Goal: Task Accomplishment & Management: Use online tool/utility

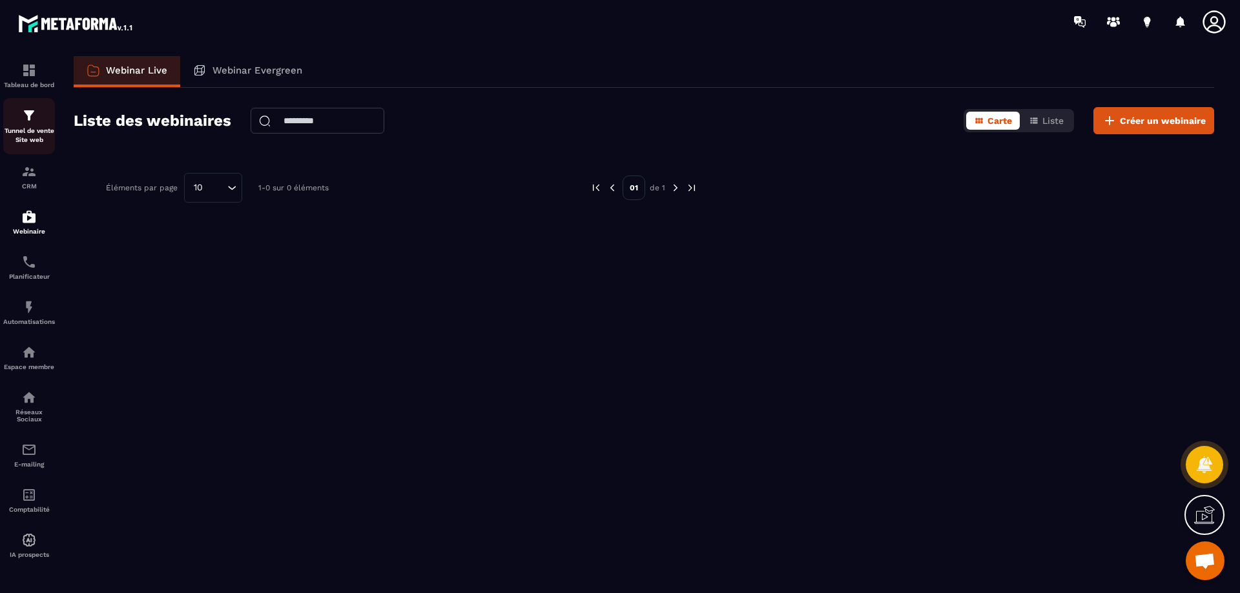
click at [25, 114] on img at bounding box center [28, 115] width 15 height 15
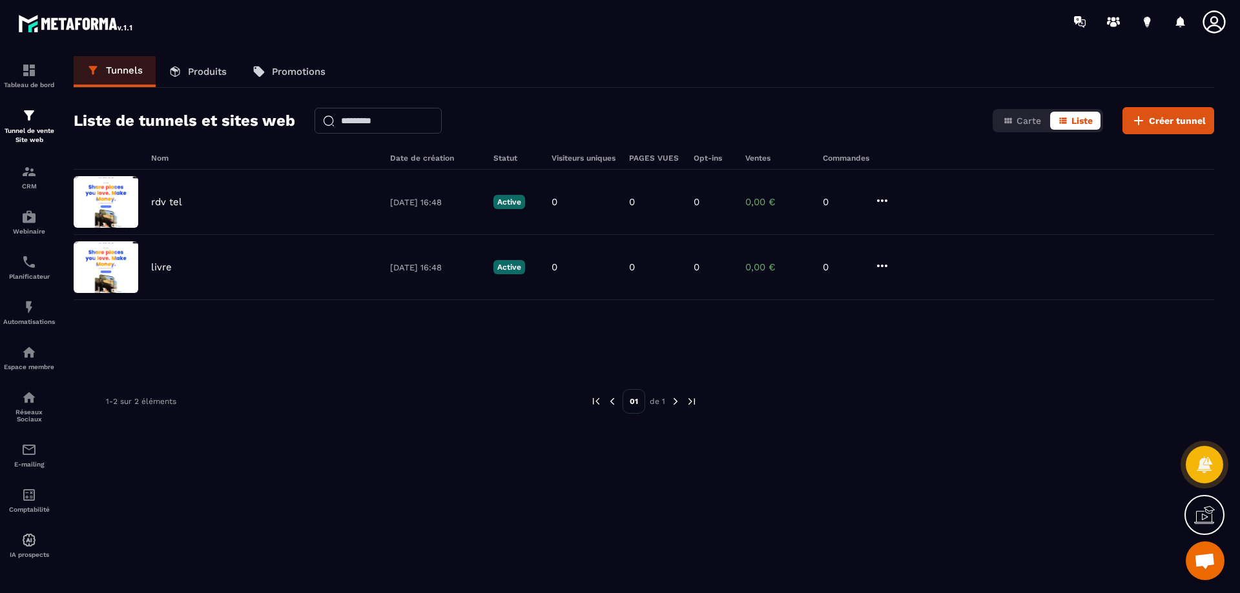
click at [216, 69] on p "Produits" at bounding box center [207, 72] width 39 height 12
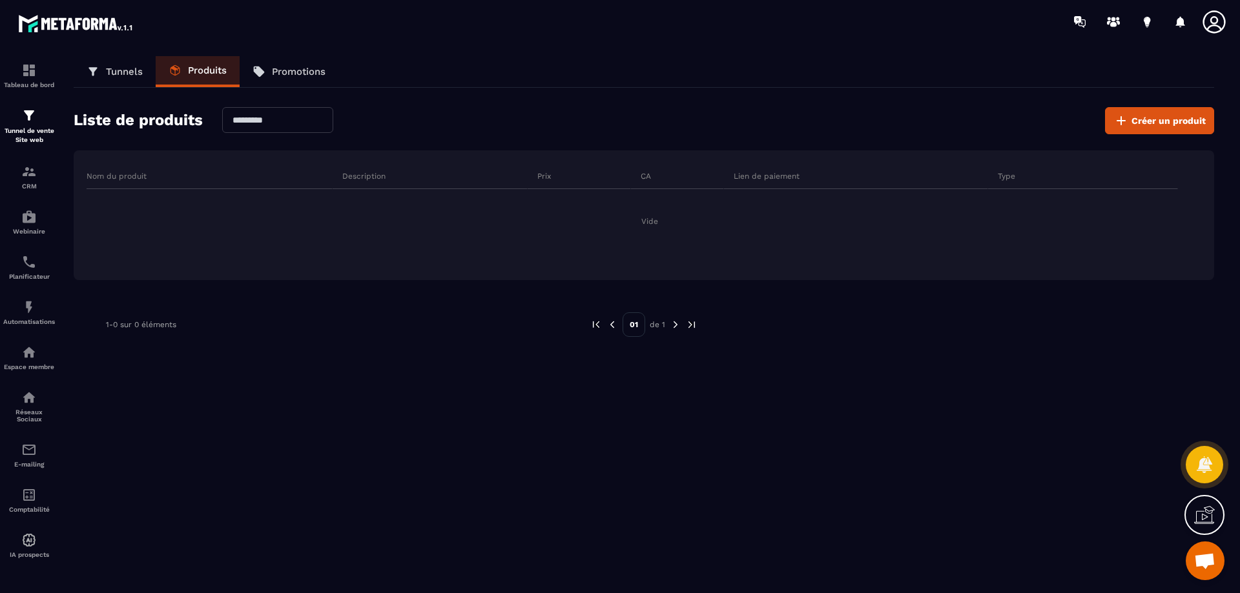
click at [305, 66] on p "Promotions" at bounding box center [299, 72] width 54 height 12
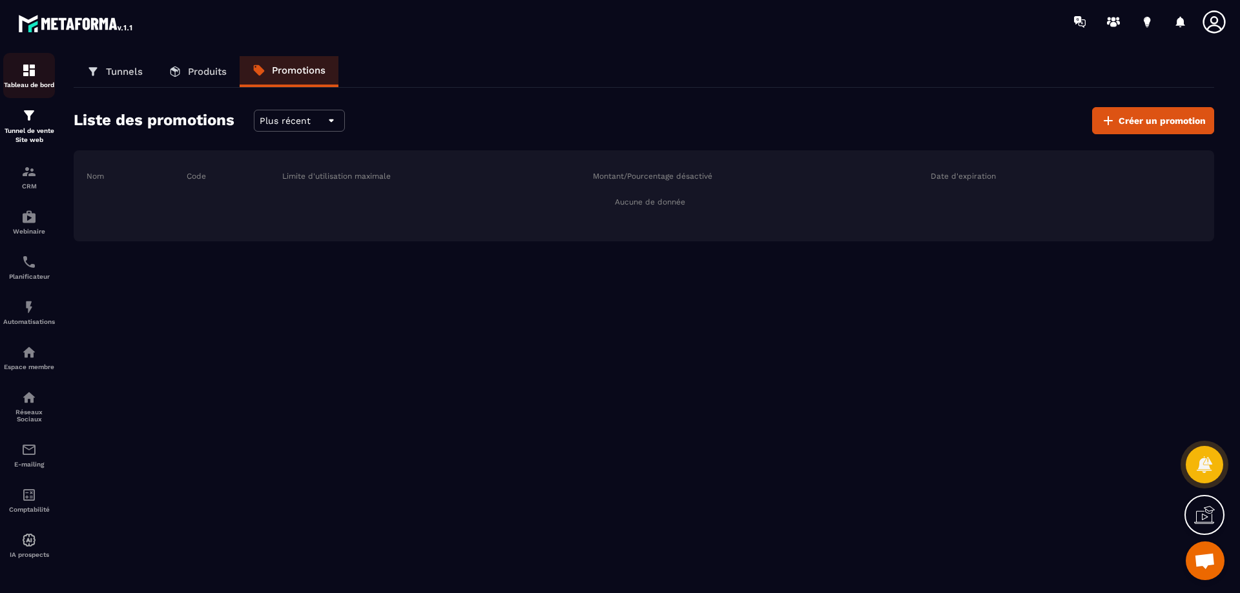
click at [26, 67] on img at bounding box center [28, 70] width 15 height 15
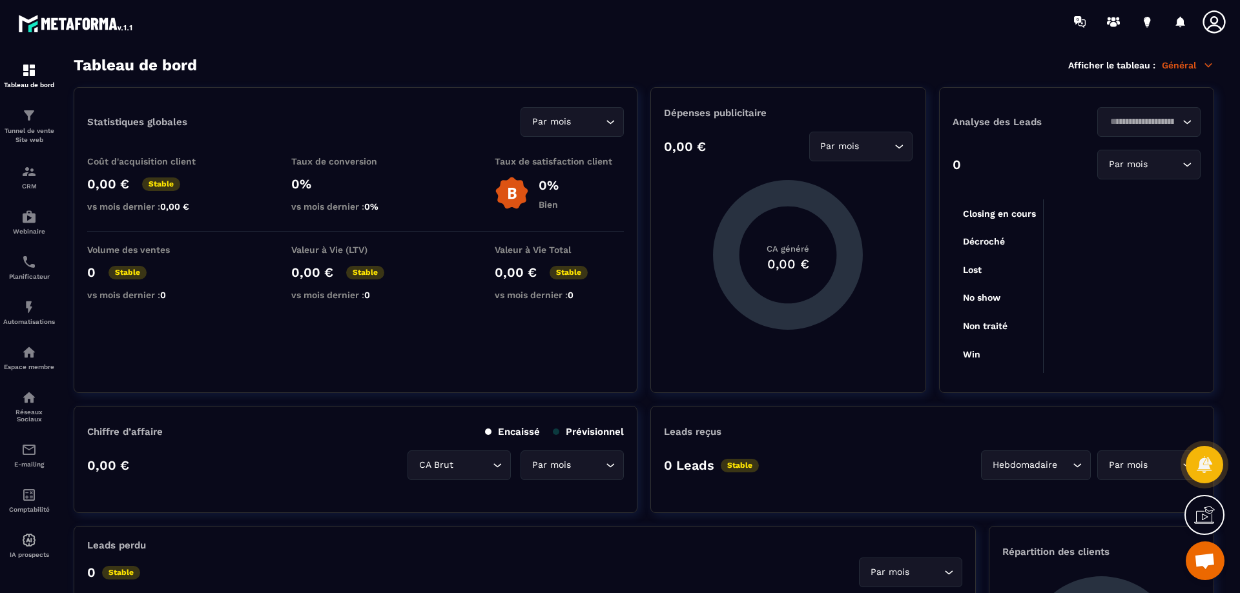
click at [1180, 65] on p "Général" at bounding box center [1188, 65] width 52 height 12
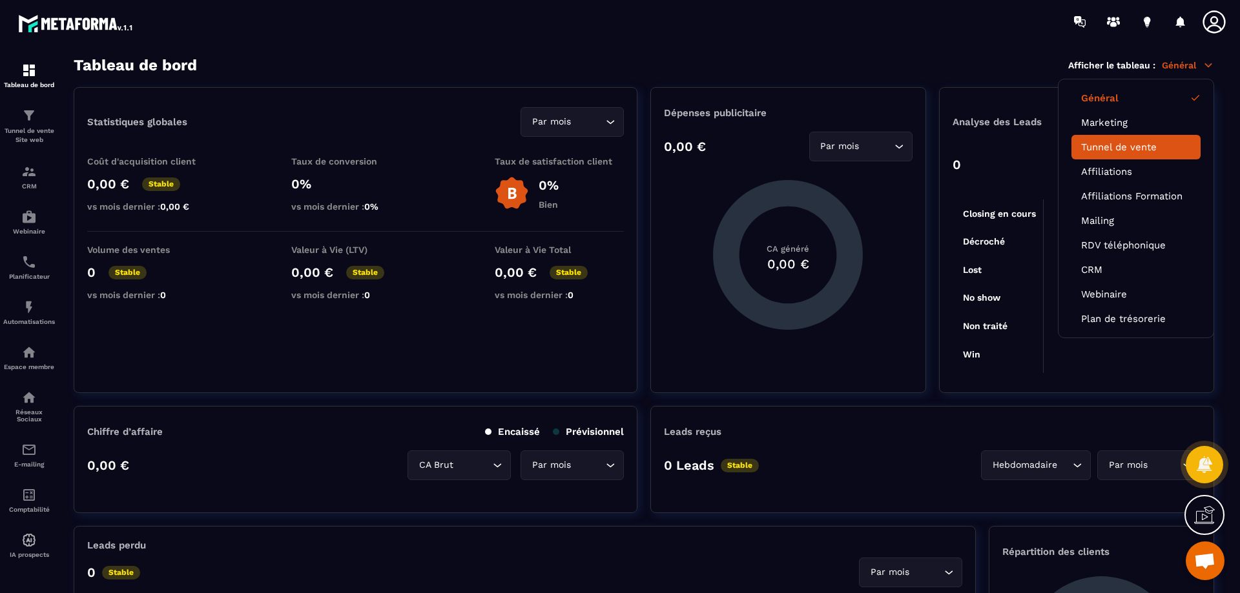
click at [1153, 150] on link "Tunnel de vente" at bounding box center [1136, 147] width 110 height 12
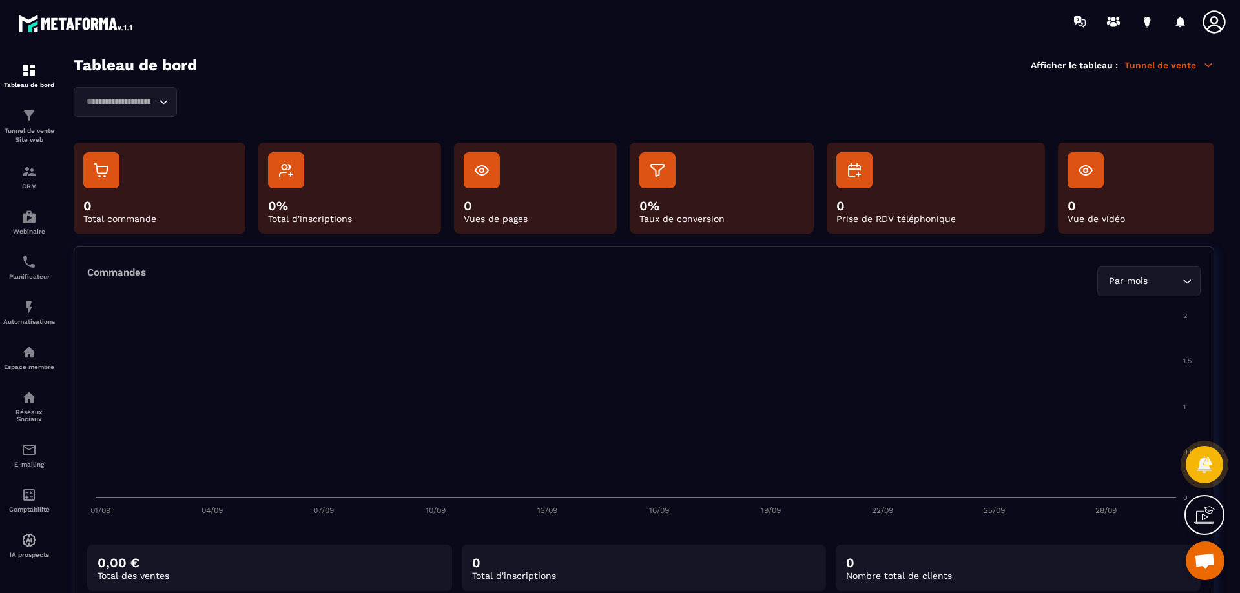
click at [1173, 70] on p "Tunnel de vente" at bounding box center [1169, 65] width 90 height 12
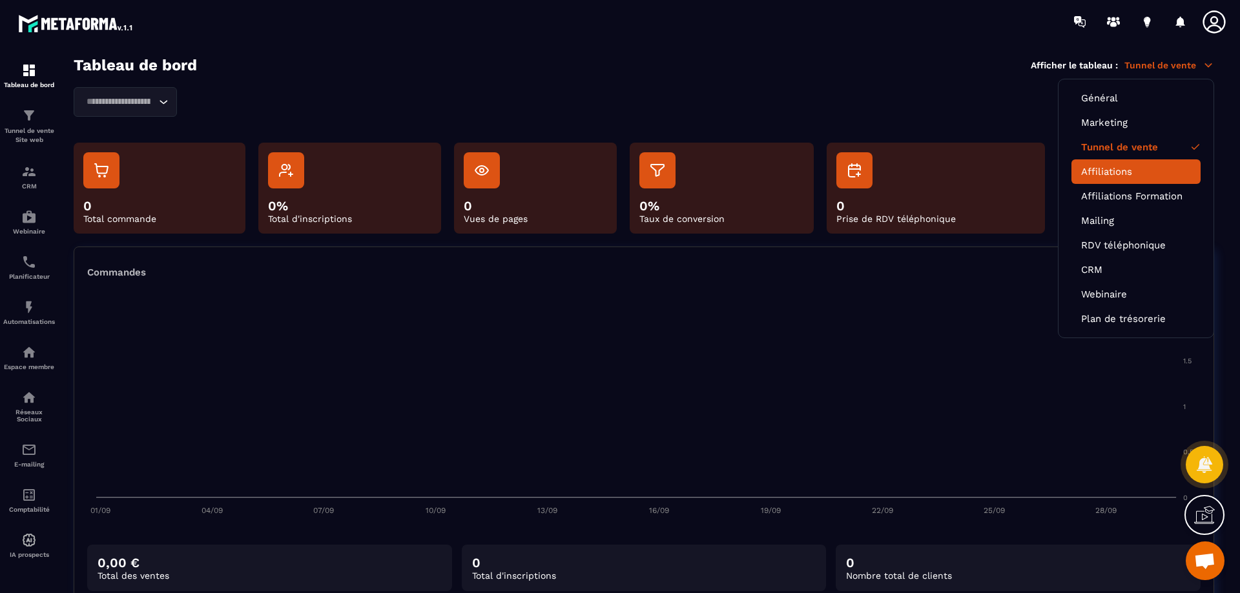
click at [1143, 172] on link "Affiliations" at bounding box center [1136, 172] width 110 height 12
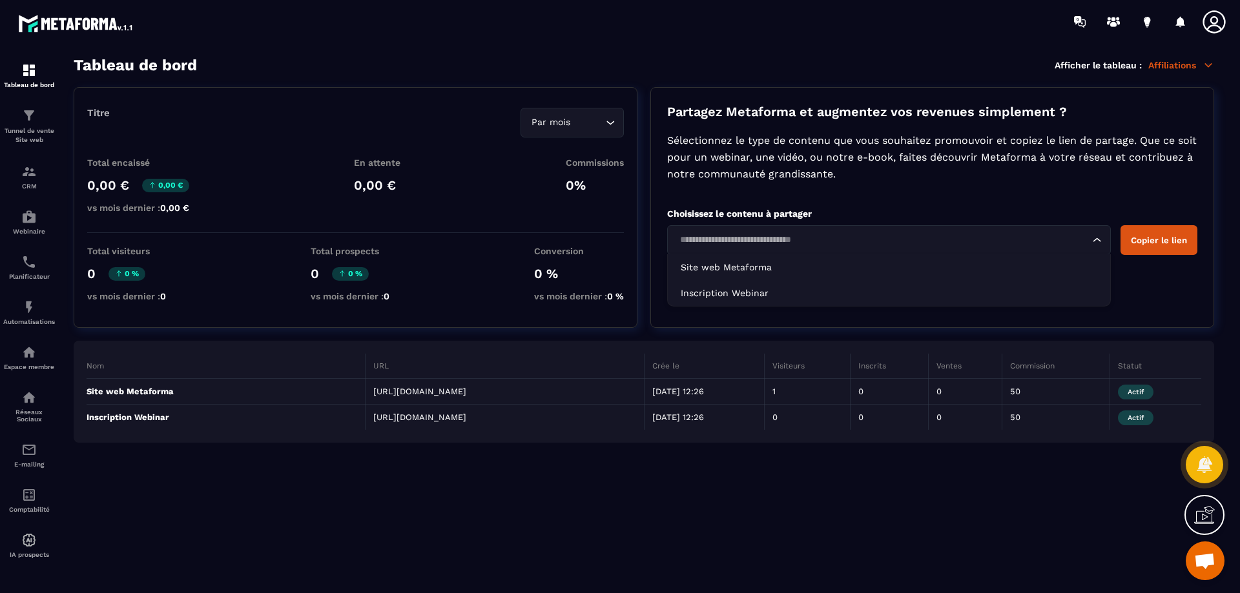
click at [1047, 232] on div "Loading..." at bounding box center [889, 240] width 444 height 30
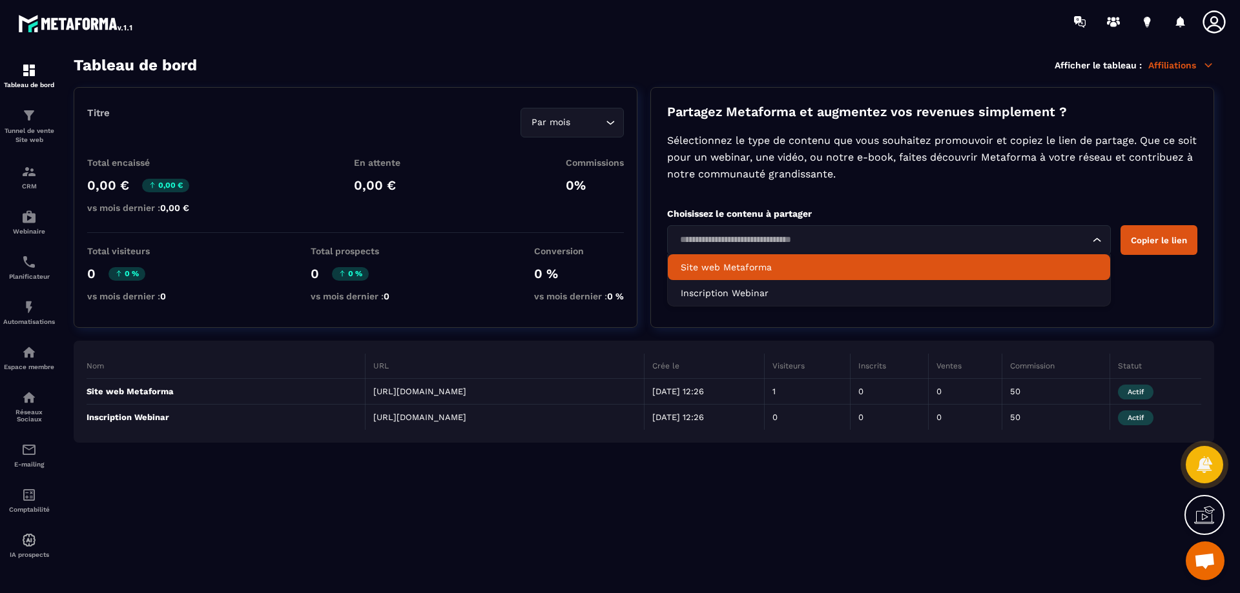
click at [954, 202] on div "Partagez Metaforma et augmentez vos revenues simplement ? Sélectionnez le type …" at bounding box center [932, 207] width 564 height 241
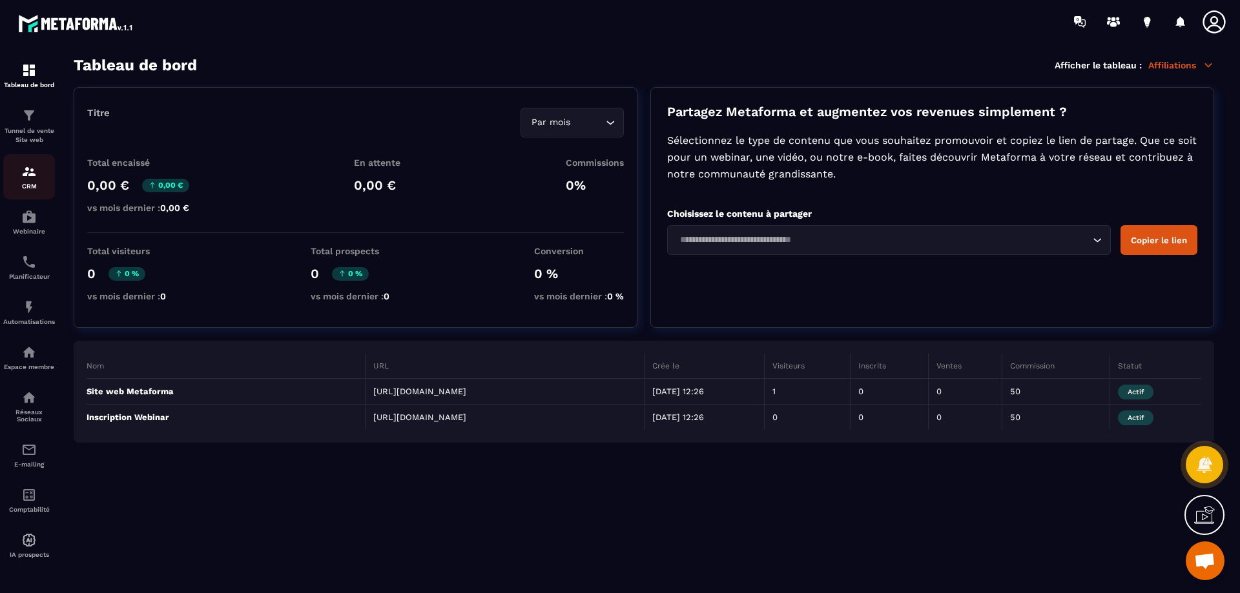
click at [31, 179] on img at bounding box center [28, 171] width 15 height 15
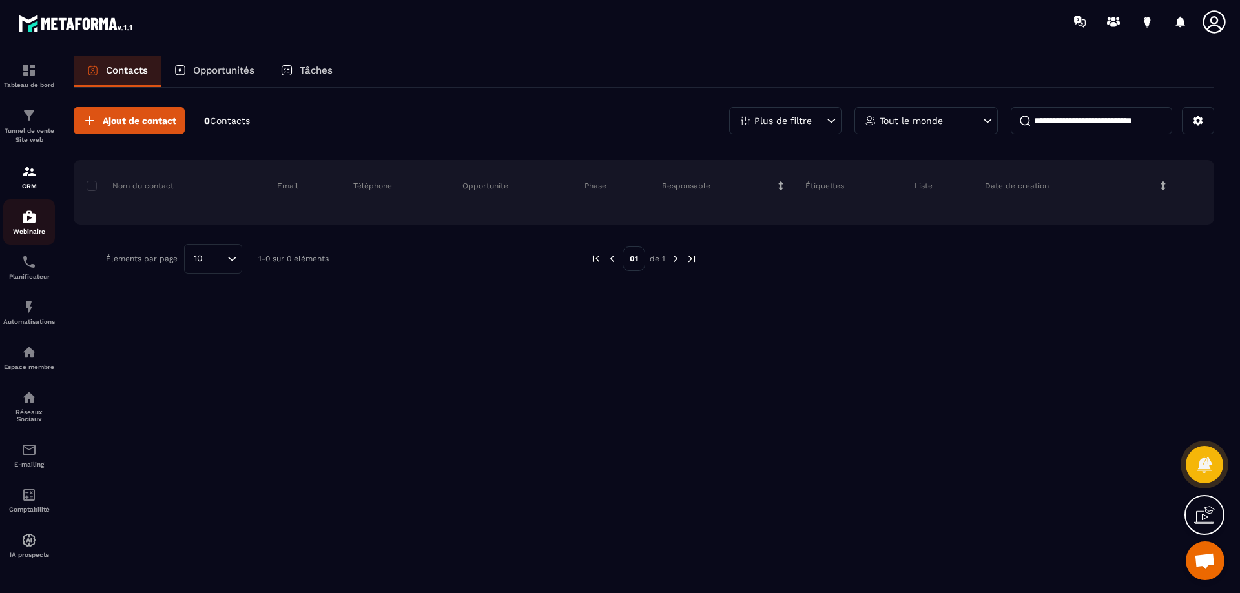
click at [24, 220] on img at bounding box center [28, 216] width 15 height 15
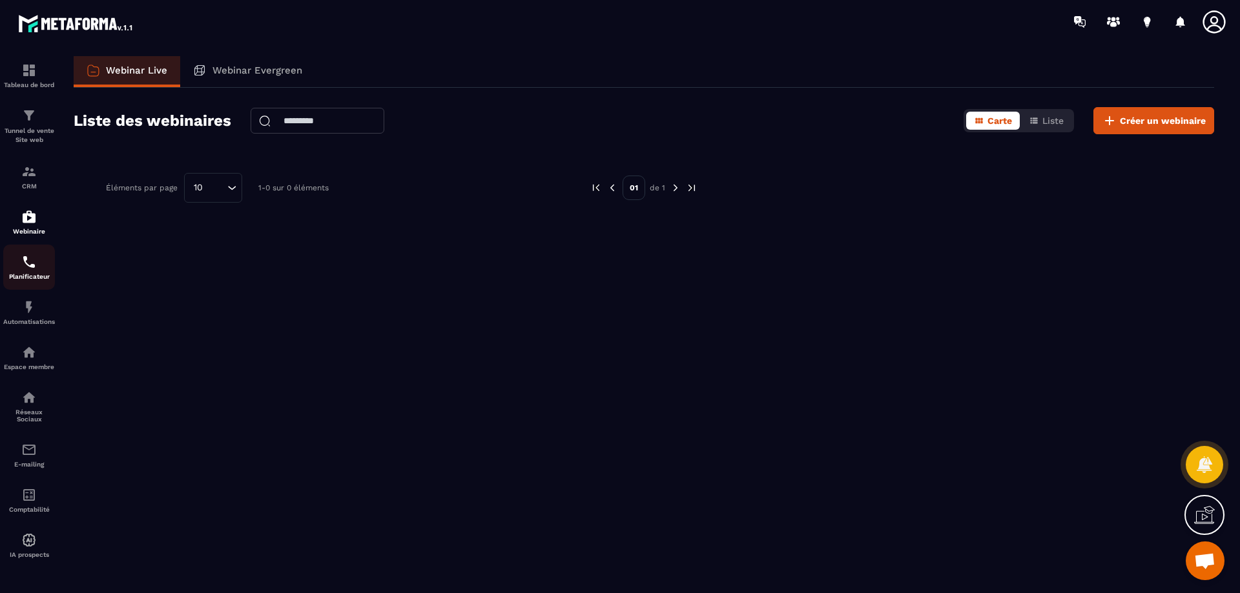
click at [37, 268] on div "Planificateur" at bounding box center [29, 267] width 52 height 26
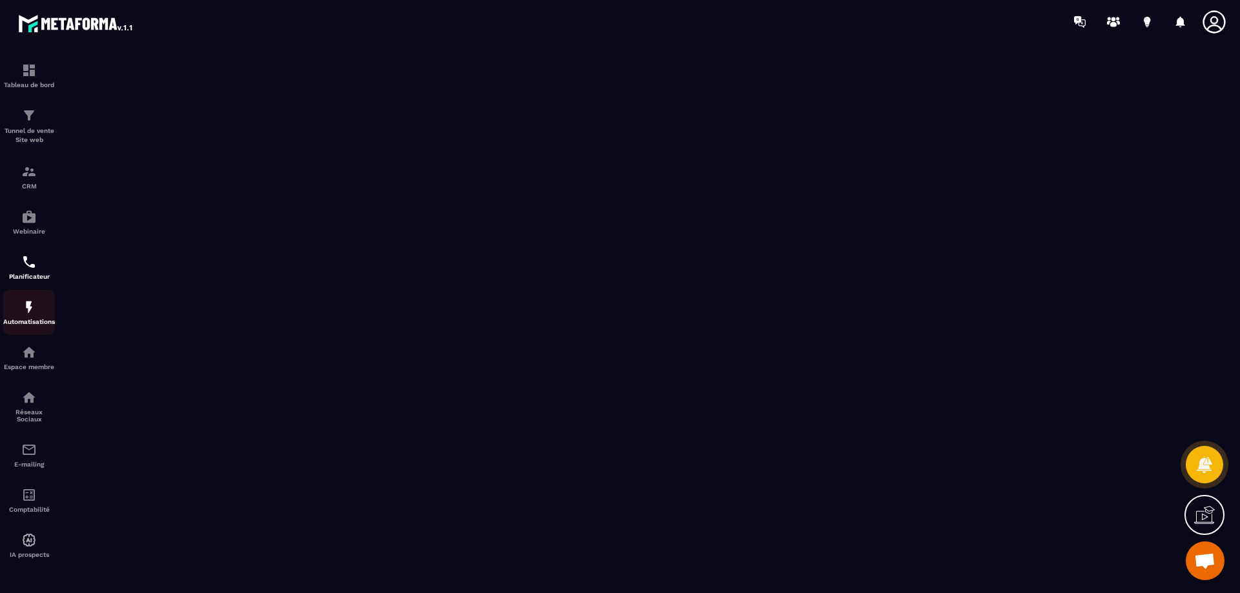
click at [26, 311] on img at bounding box center [28, 307] width 15 height 15
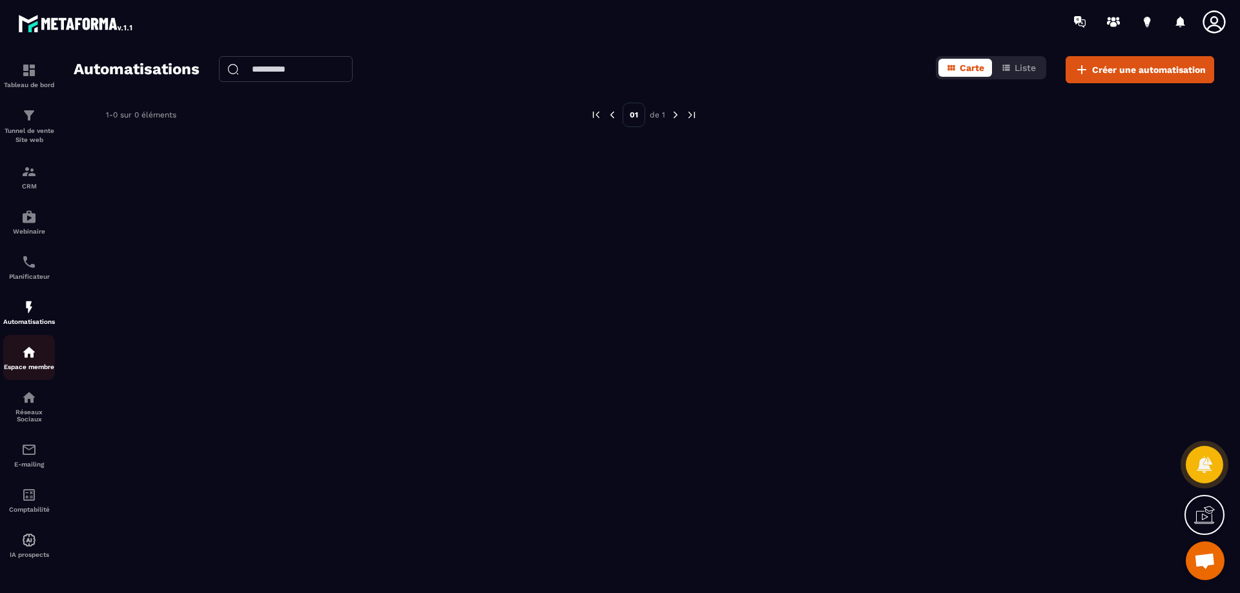
click at [28, 362] on div "Espace membre" at bounding box center [29, 358] width 52 height 26
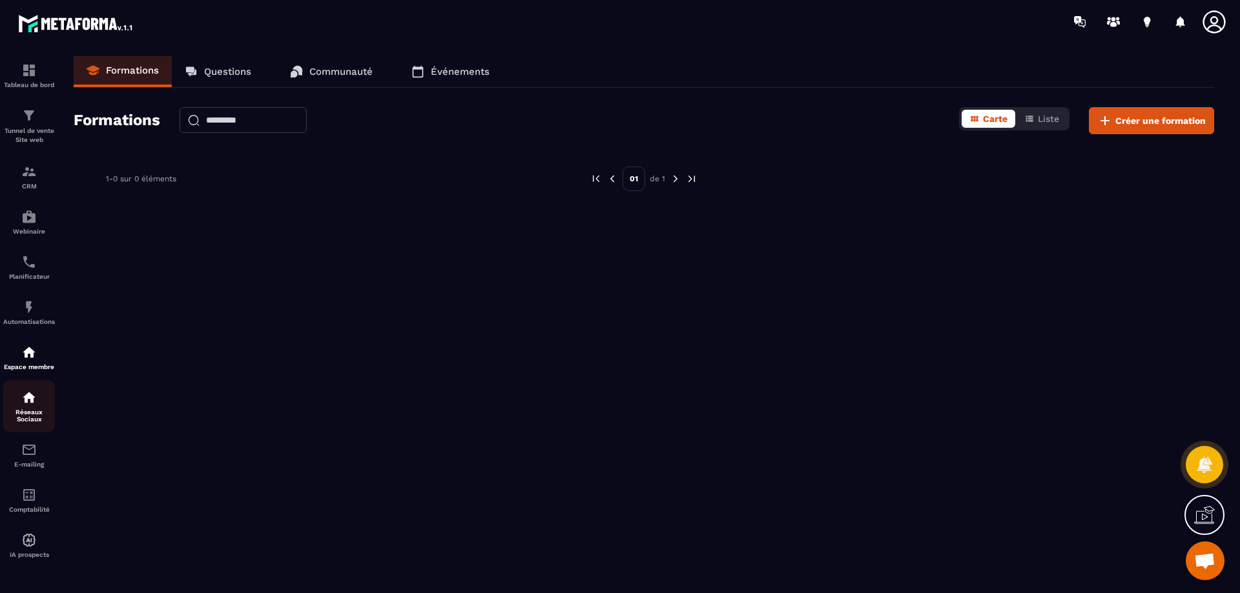
click at [25, 406] on div "Réseaux Sociaux" at bounding box center [29, 406] width 52 height 33
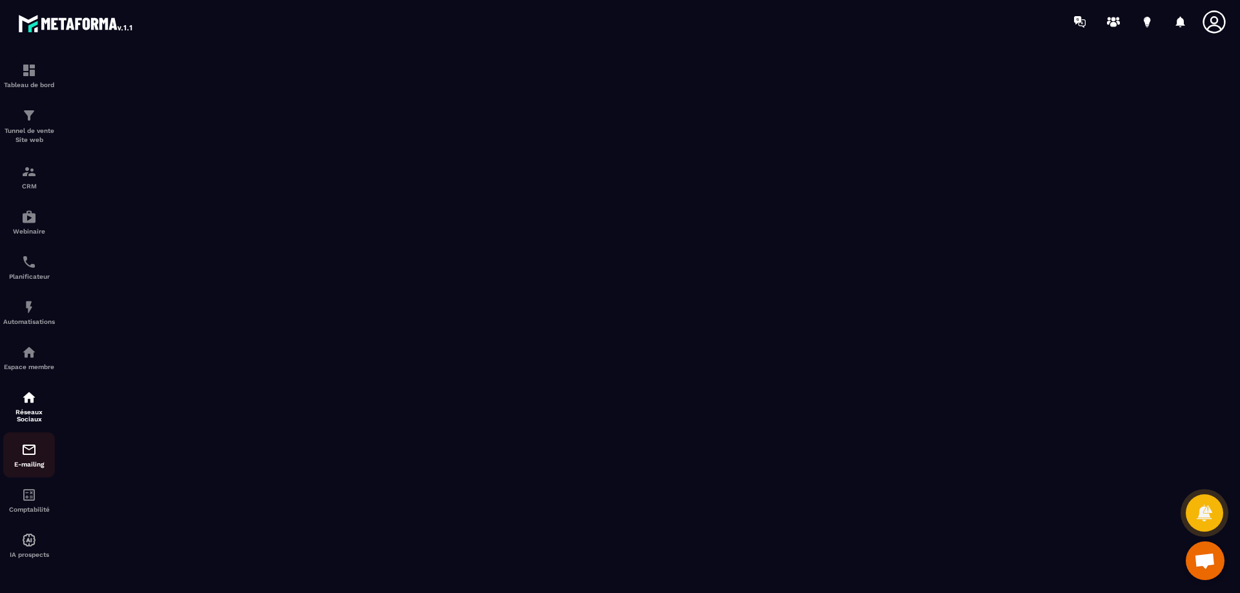
click at [30, 456] on img at bounding box center [28, 449] width 15 height 15
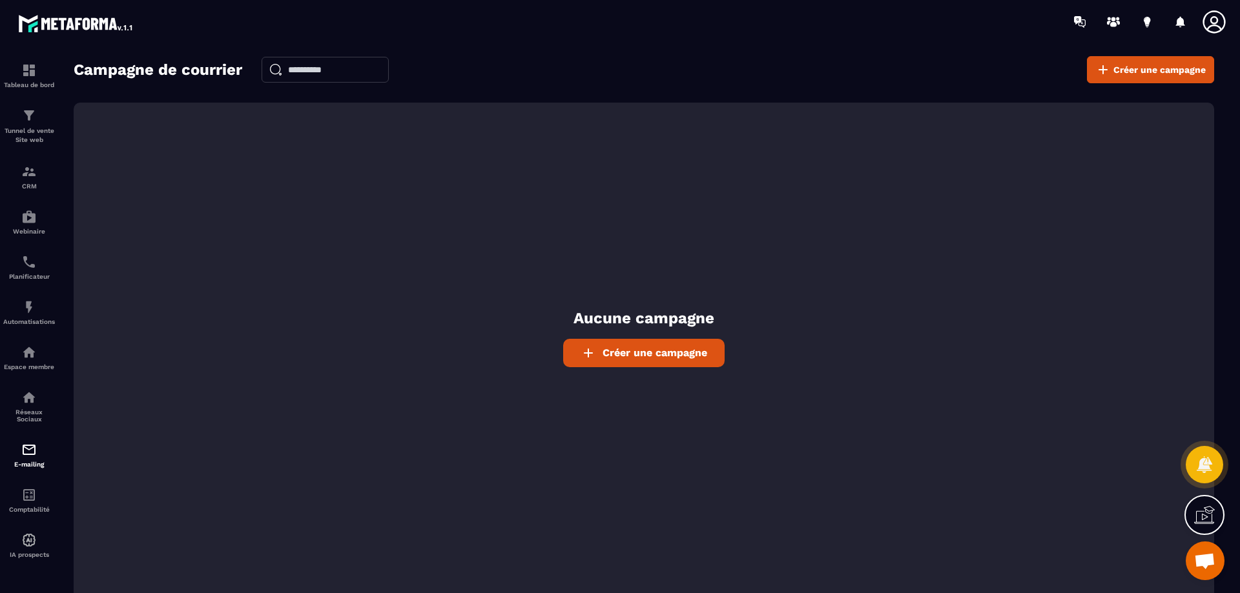
click at [613, 349] on span "Créer une campagne" at bounding box center [654, 353] width 105 height 12
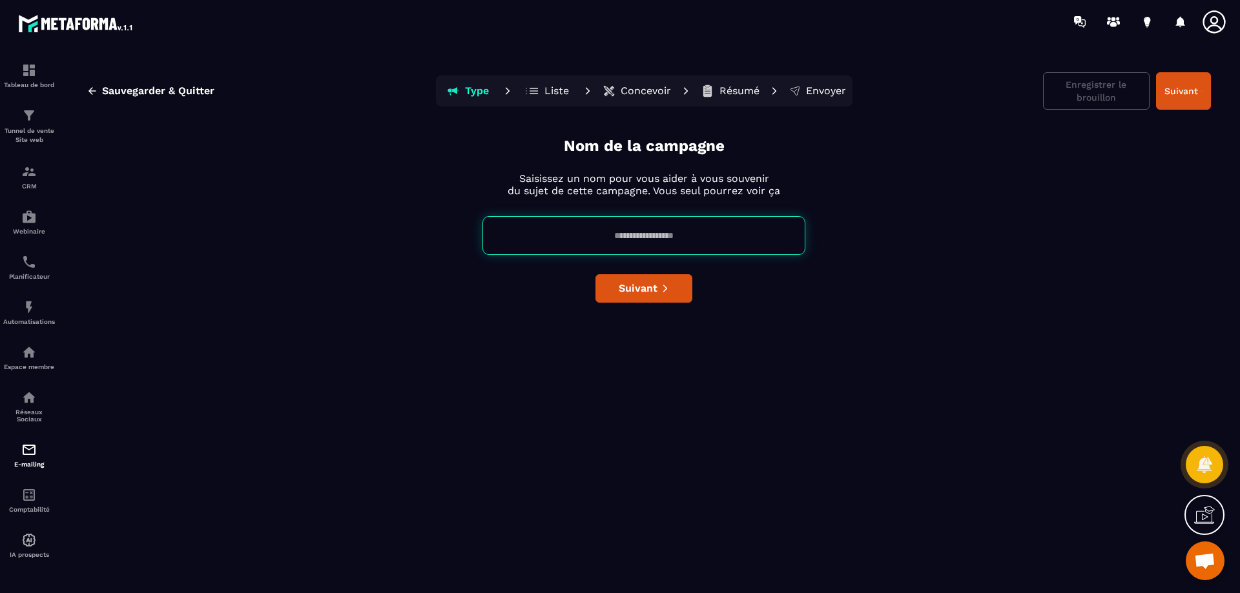
click at [628, 245] on input at bounding box center [643, 235] width 323 height 39
type input "****"
click at [648, 287] on span "Suivant" at bounding box center [638, 288] width 39 height 13
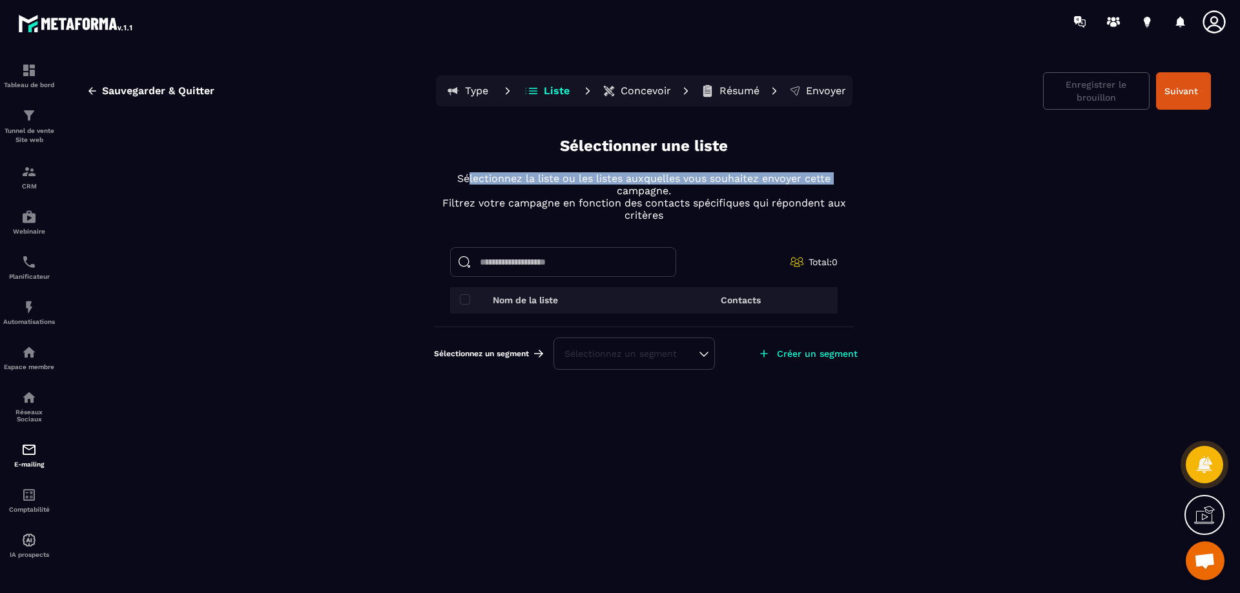
drag, startPoint x: 468, startPoint y: 177, endPoint x: 615, endPoint y: 196, distance: 148.5
click at [615, 196] on p "Sélectionnez la liste ou les listes auxquelles vous souhaitez envoyer cette cam…" at bounding box center [644, 184] width 420 height 25
click at [552, 263] on input at bounding box center [563, 262] width 226 height 30
click at [517, 307] on th "Nom de la liste" at bounding box center [547, 300] width 194 height 26
click at [618, 356] on div "Sélectionnez un segment" at bounding box center [633, 353] width 139 height 13
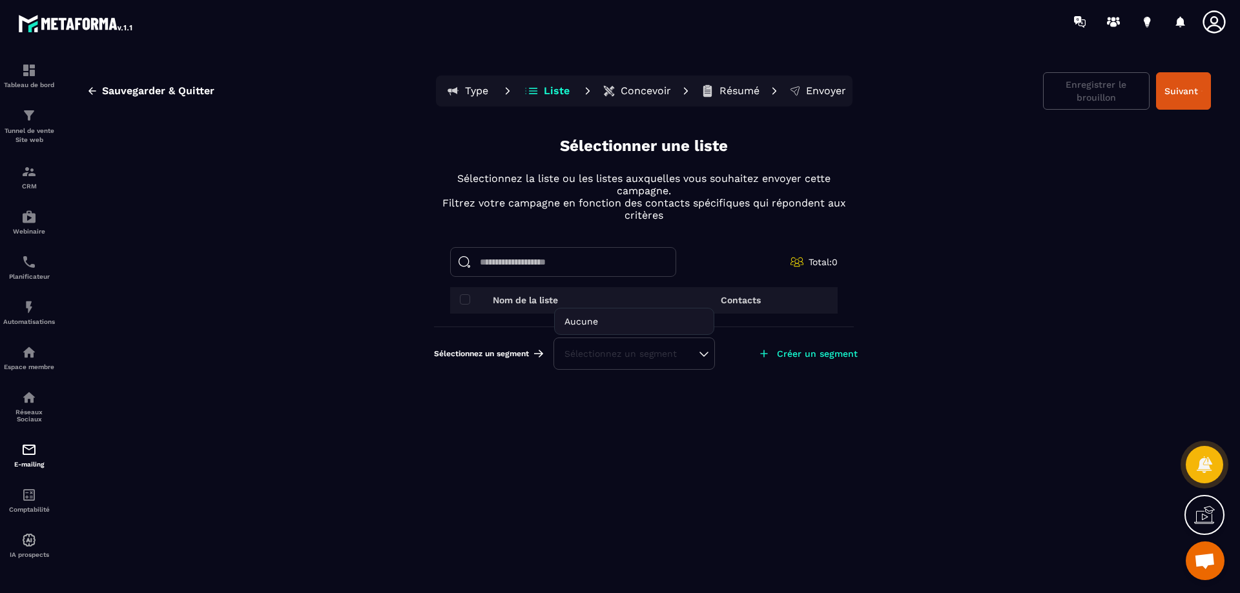
click at [618, 356] on div "Sélectionnez un segment" at bounding box center [633, 353] width 139 height 13
click at [814, 261] on span "Total: 0" at bounding box center [822, 262] width 29 height 10
click at [585, 265] on input at bounding box center [563, 262] width 226 height 30
click at [643, 94] on p "Concevoir" at bounding box center [646, 91] width 50 height 13
click at [32, 402] on img at bounding box center [28, 397] width 15 height 15
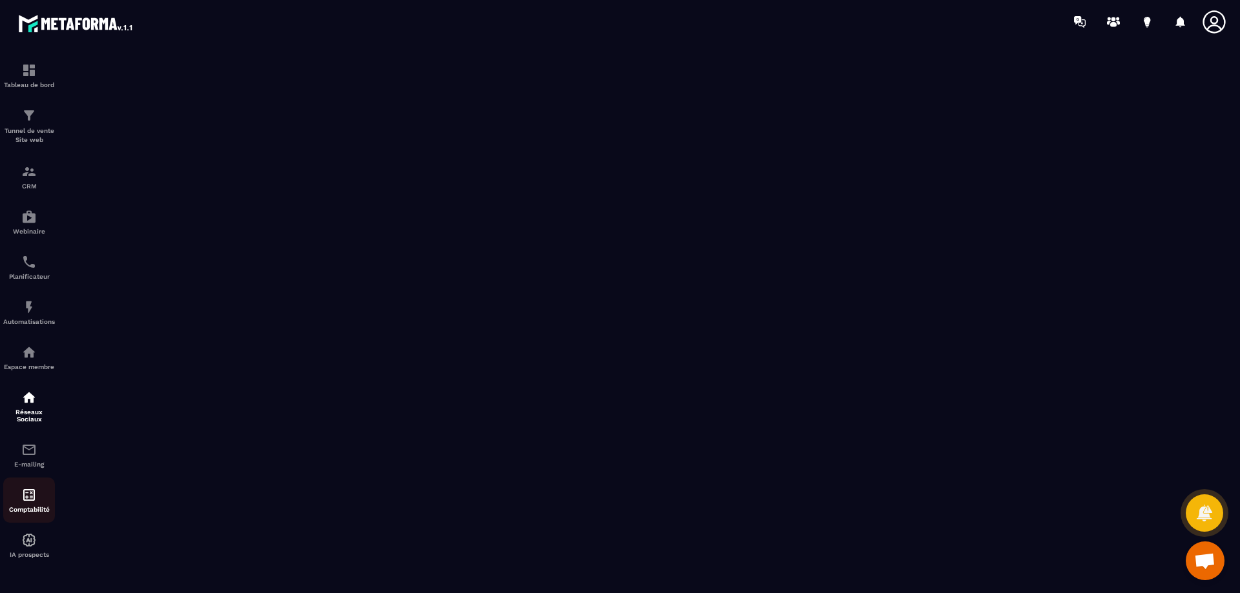
click at [35, 495] on img at bounding box center [28, 495] width 15 height 15
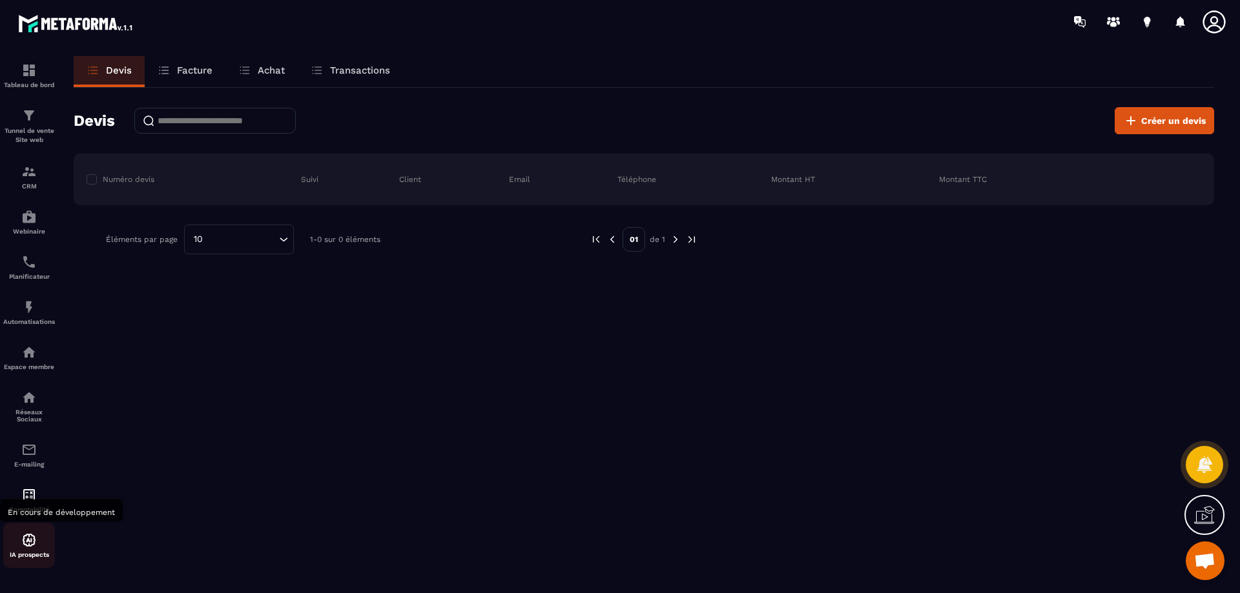
click at [33, 548] on div "IA prospects" at bounding box center [29, 546] width 52 height 26
click at [28, 542] on img at bounding box center [28, 540] width 15 height 15
click at [28, 546] on img at bounding box center [28, 540] width 15 height 15
click at [24, 118] on img at bounding box center [28, 115] width 15 height 15
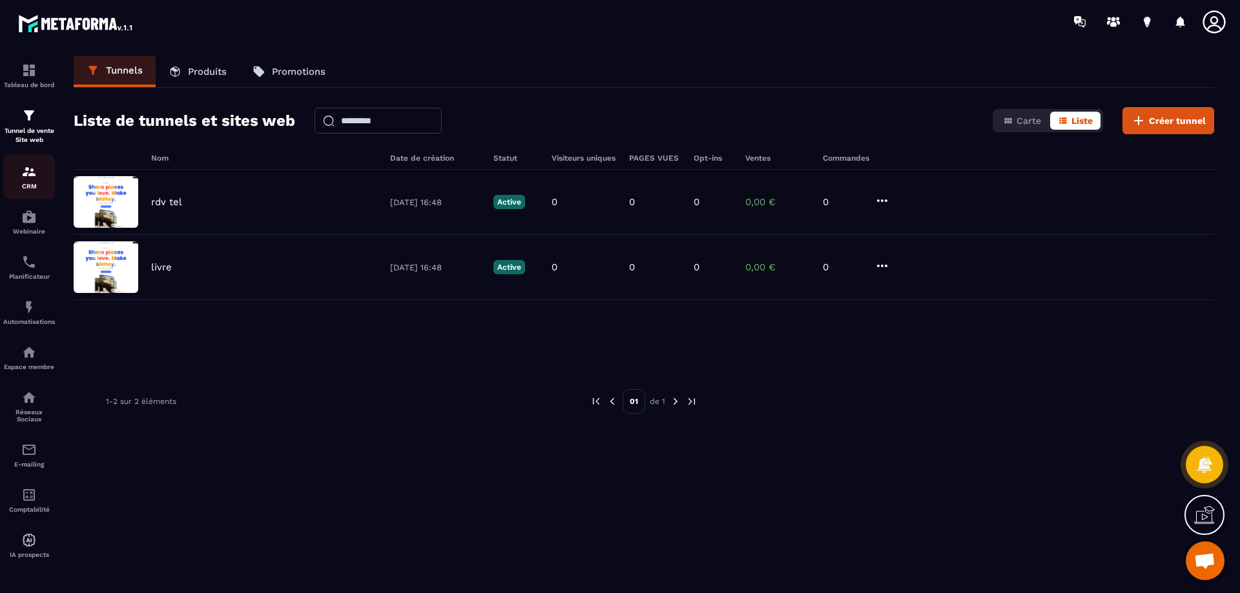
click at [17, 169] on div "CRM" at bounding box center [29, 177] width 52 height 26
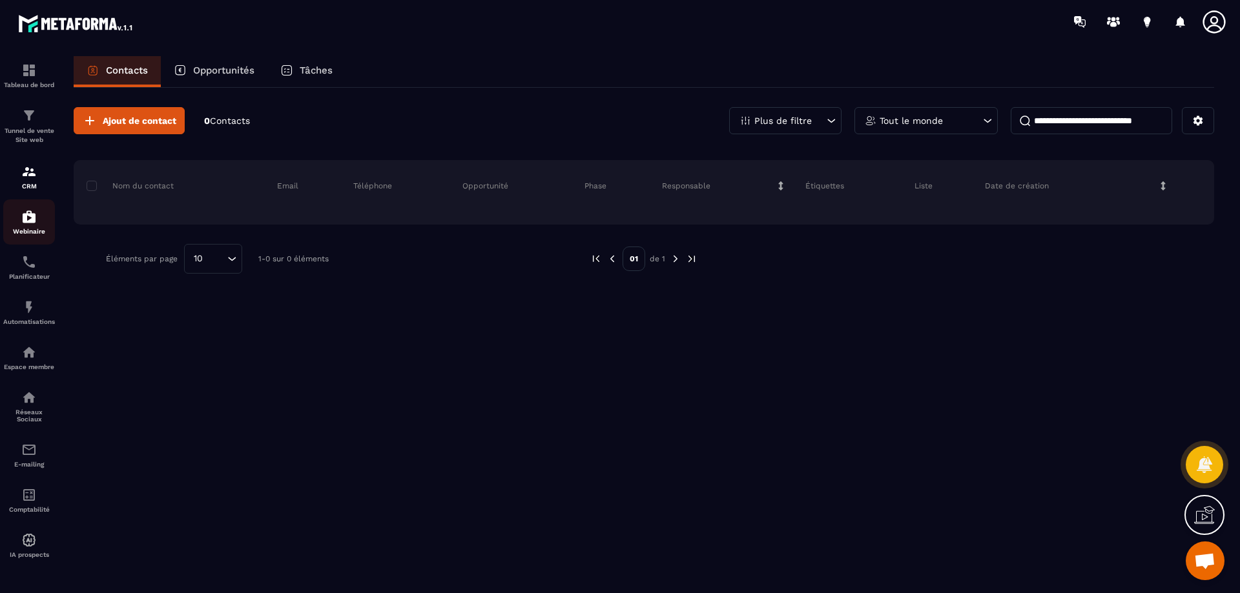
click at [25, 222] on img at bounding box center [28, 216] width 15 height 15
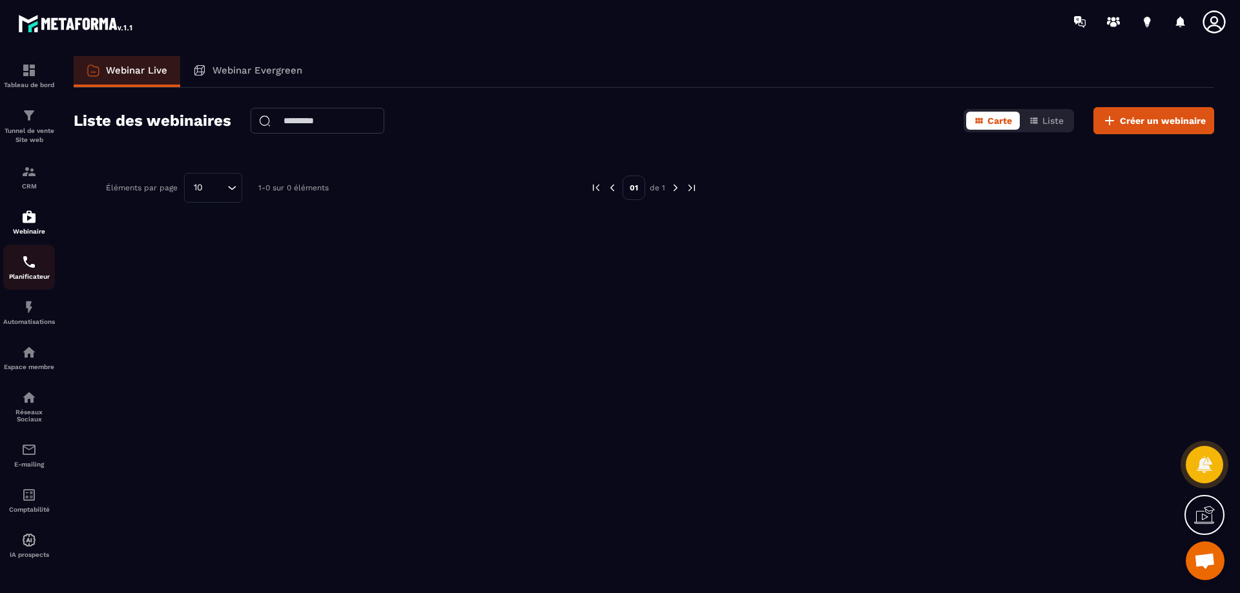
click at [21, 265] on img at bounding box center [28, 261] width 15 height 15
